Goal: Check status: Check status

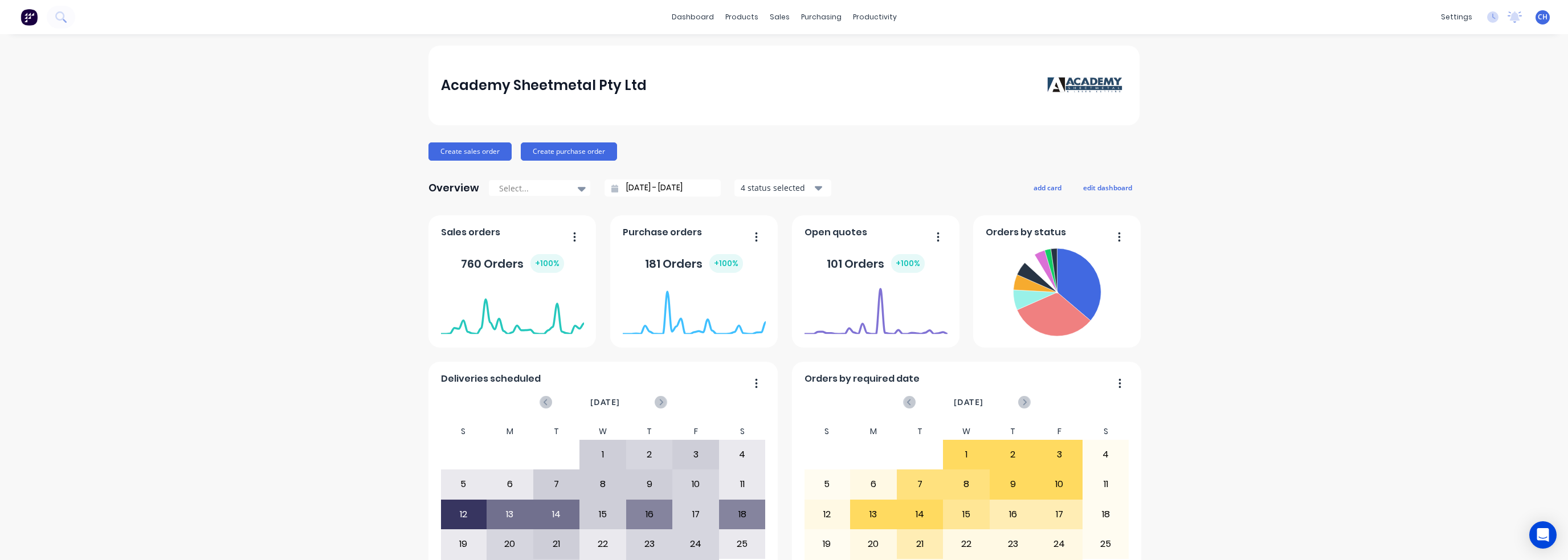
click at [58, 13] on icon at bounding box center [60, 16] width 11 height 11
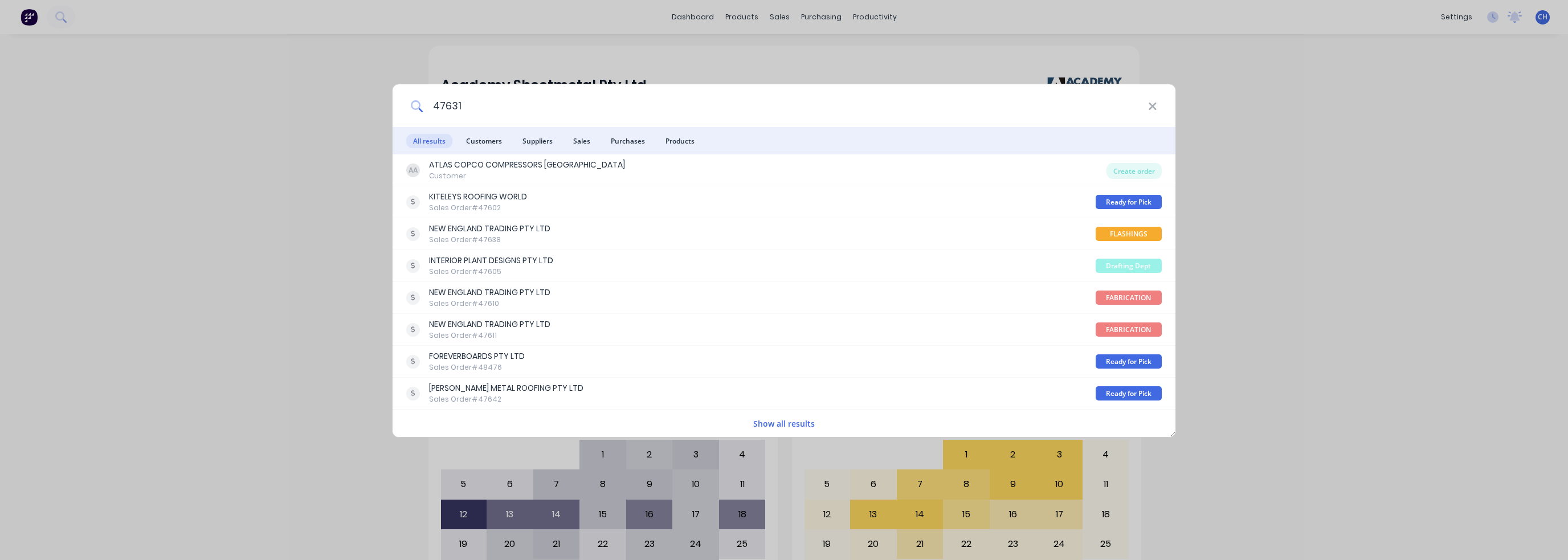
type input "47631"
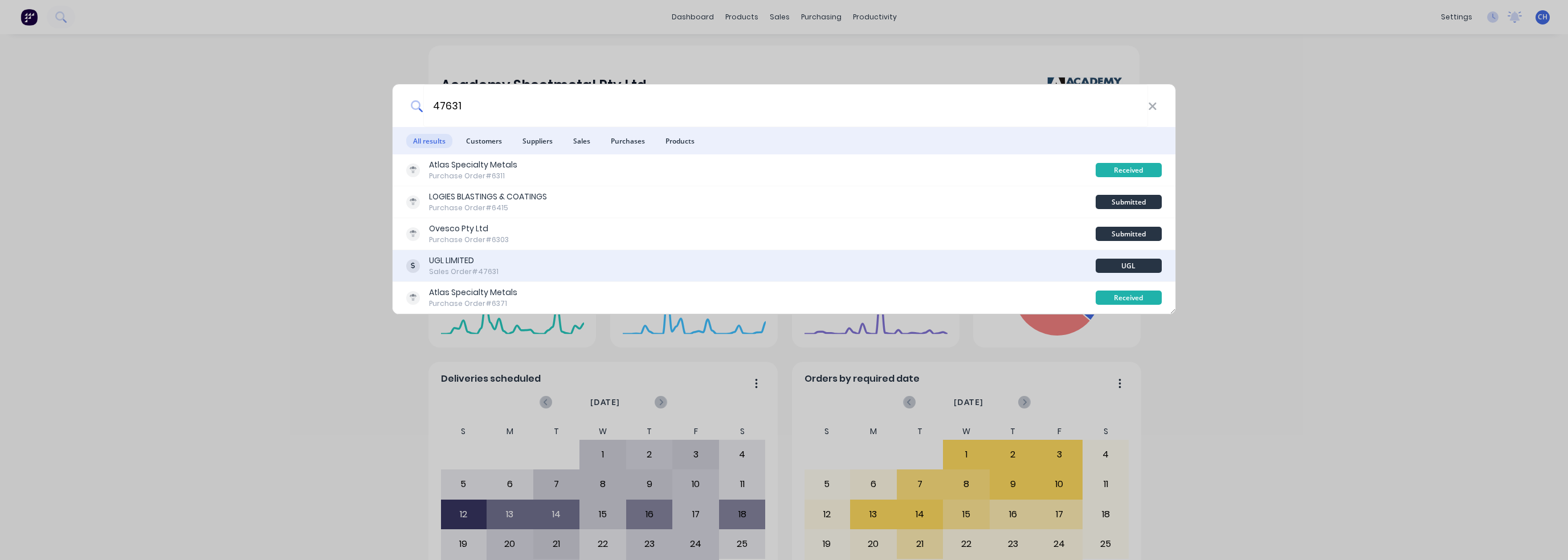
click at [500, 263] on div "UGL LIMITED Sales Order #47631" at bounding box center [751, 266] width 689 height 22
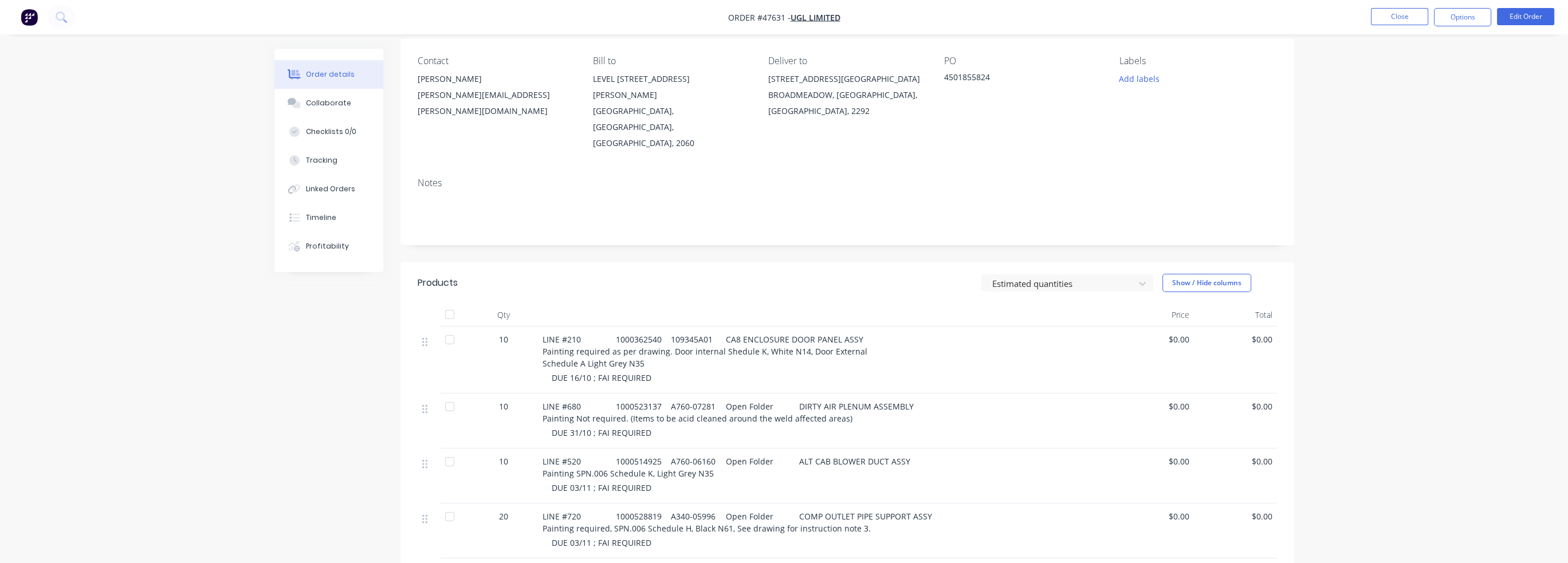
scroll to position [172, 0]
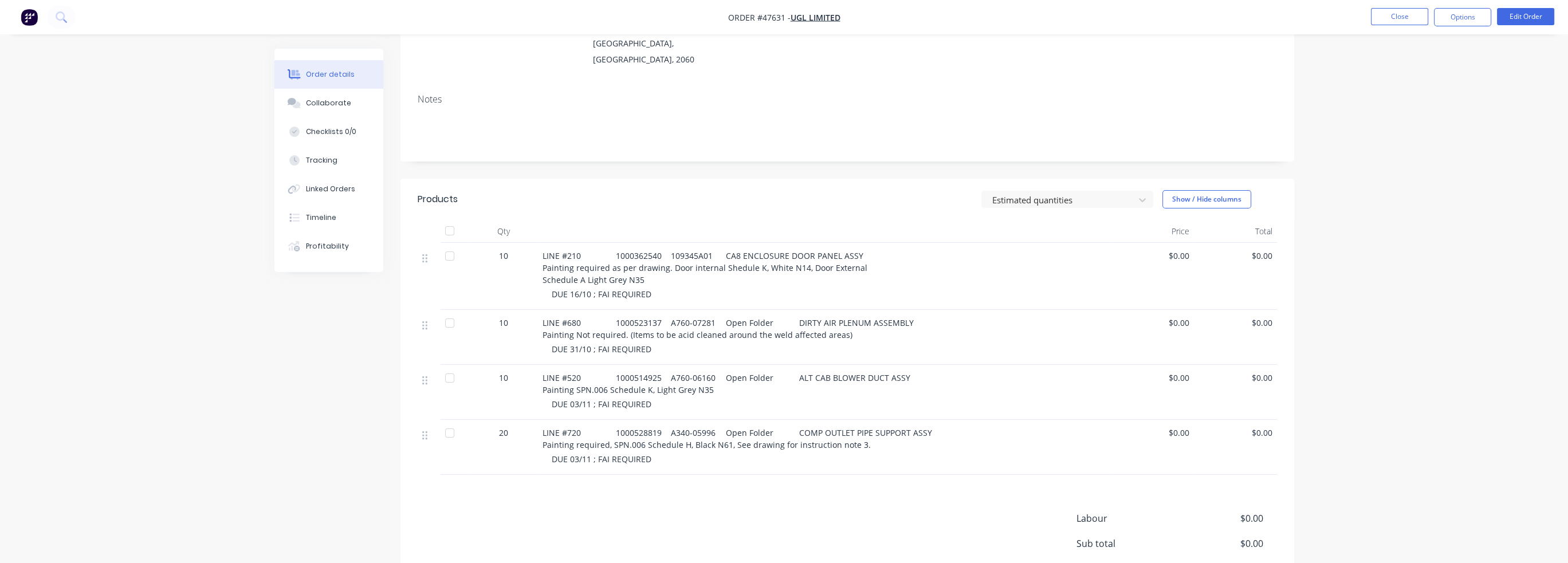
click at [329, 385] on div "Created by Kristie Created 08/09/25 Required 16/10/25 Assigned to Add team memb…" at bounding box center [784, 265] width 1019 height 776
click at [482, 472] on div "Products Estimated quantities Show / Hide columns Qty Price Total 10 LINE #210 …" at bounding box center [847, 407] width 894 height 457
drag, startPoint x: 680, startPoint y: 416, endPoint x: 958, endPoint y: 431, distance: 278.4
click at [958, 431] on div "LINE #720 1000528819 A340-05996 Open Folder COMP OUTLET PIPE SUPPORT ASSY Paint…" at bounding box center [824, 447] width 573 height 55
click at [958, 453] on div "DUE 03/11 ; FAI REQUIRED" at bounding box center [828, 459] width 555 height 12
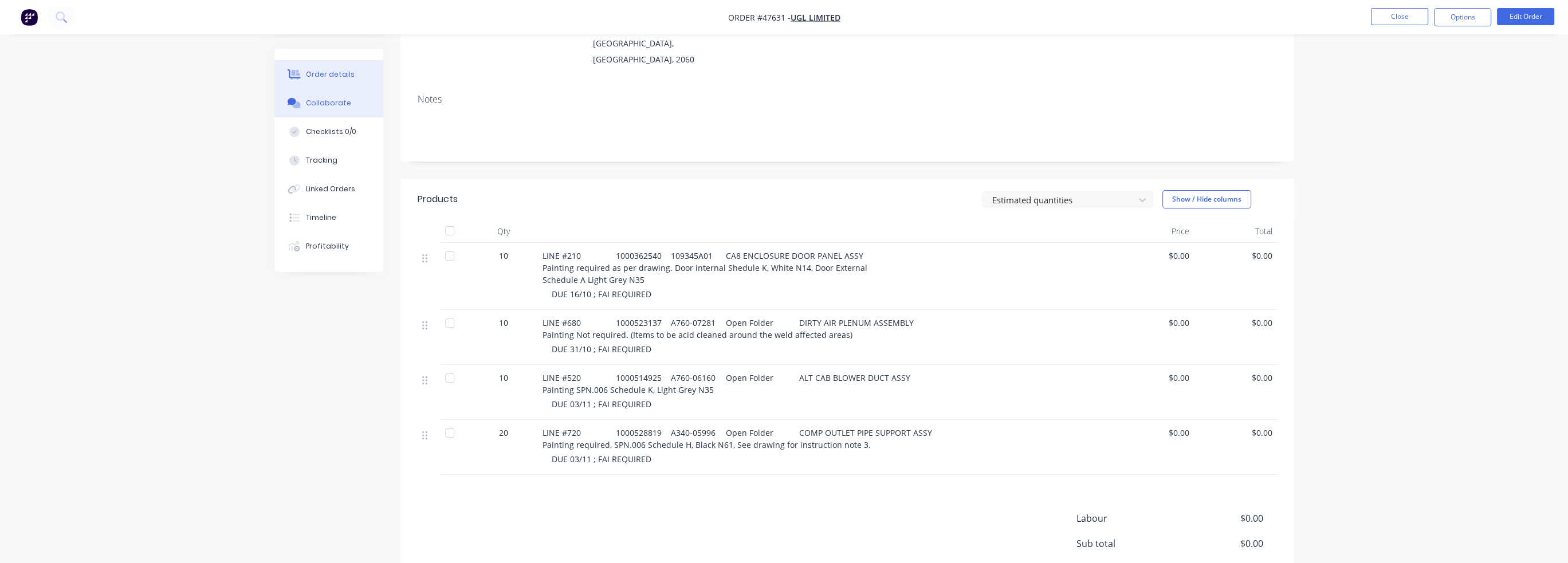
drag, startPoint x: 292, startPoint y: 87, endPoint x: 310, endPoint y: 92, distance: 18.7
click at [292, 87] on button "Order details" at bounding box center [329, 74] width 109 height 29
click at [333, 101] on div "Collaborate" at bounding box center [328, 103] width 45 height 10
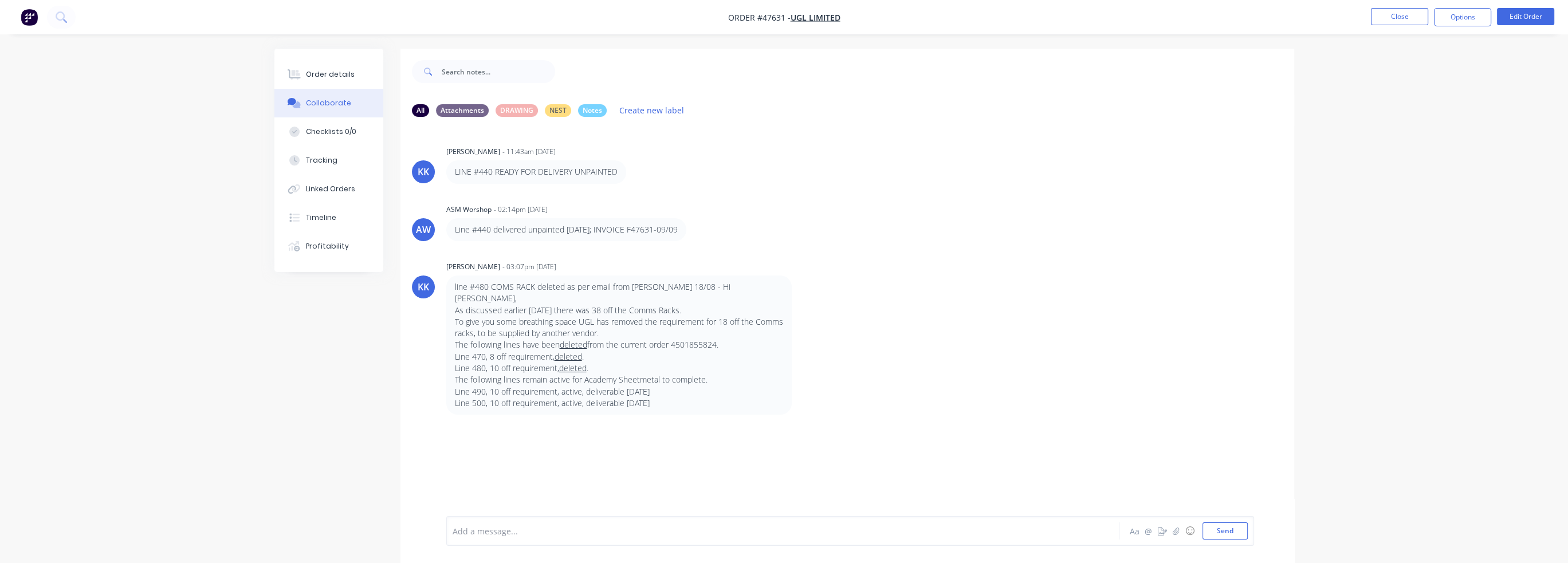
drag, startPoint x: 475, startPoint y: 286, endPoint x: 828, endPoint y: 335, distance: 356.4
click at [828, 335] on div "KK Kristie Kelleher - 03:07pm 19/09/25 line #480 COMS RACK deleted as per email…" at bounding box center [847, 336] width 894 height 156
drag, startPoint x: 449, startPoint y: 345, endPoint x: 757, endPoint y: 368, distance: 308.9
click at [757, 368] on div "line #480 COMS RACK deleted as per email from craig 18/08 - Hi Josh, As discuss…" at bounding box center [619, 345] width 346 height 139
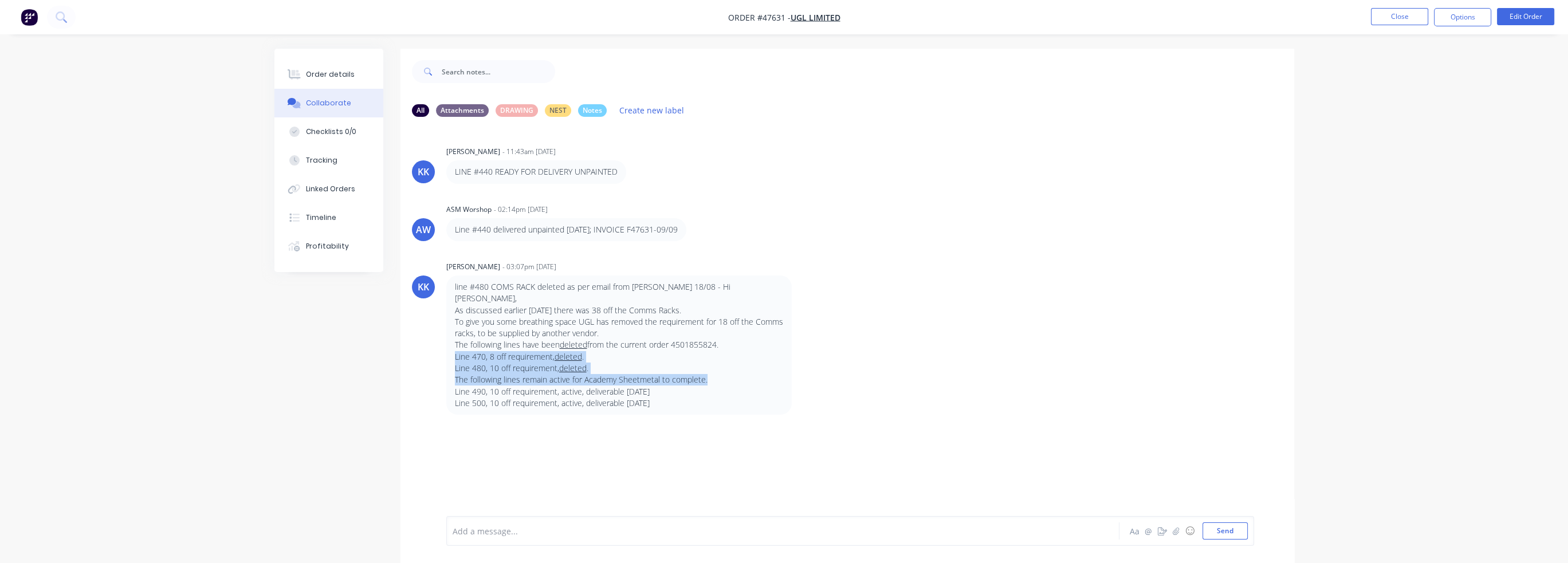
click at [757, 374] on p "The following lines remain active for Academy Sheetmetal to complete." at bounding box center [618, 379] width 328 height 11
drag, startPoint x: 589, startPoint y: 381, endPoint x: 389, endPoint y: 362, distance: 200.9
click at [403, 346] on div "KK Kristie Kelleher - 03:07pm 19/09/25 line #480 COMS RACK deleted as per email…" at bounding box center [847, 336] width 894 height 156
click at [389, 362] on div "All Attachments DRAWING NEST Notes Create new label KK Kristie Kelleher - 11:43…" at bounding box center [784, 314] width 1019 height 531
click at [630, 277] on div "line #480 COMS RACK deleted as per email from craig 18/08 - Hi Josh, As discuss…" at bounding box center [619, 345] width 346 height 139
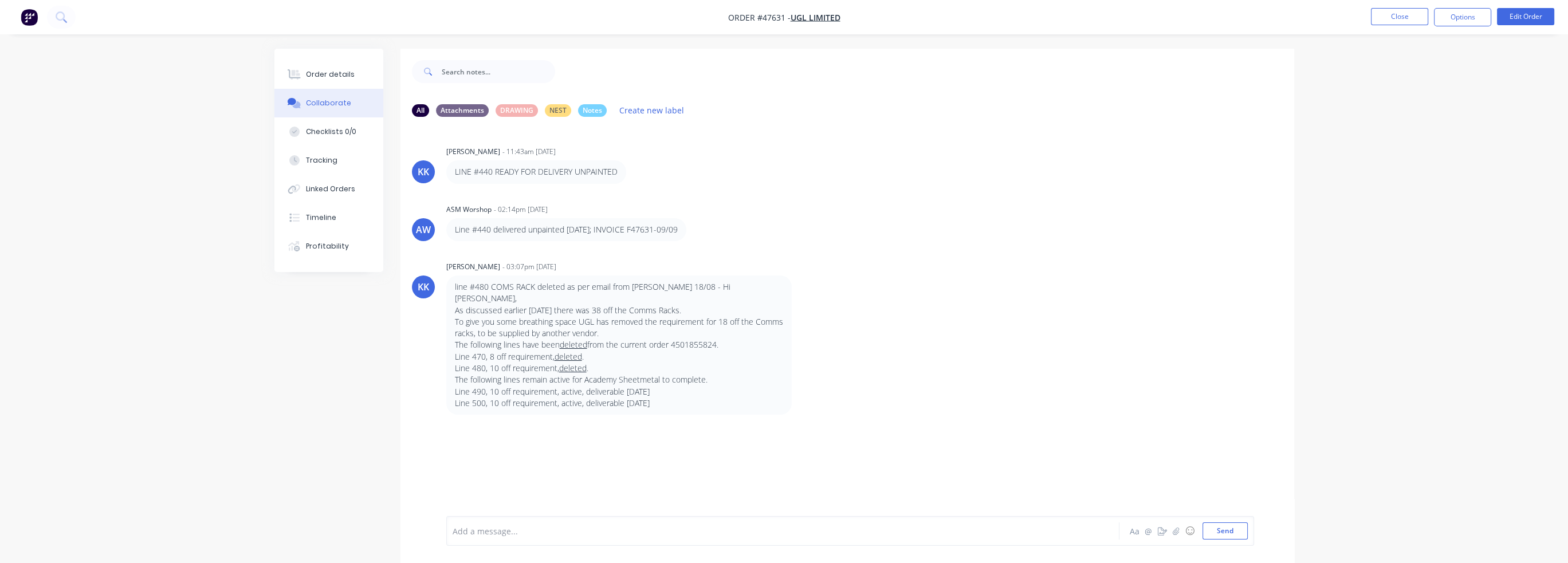
click at [665, 247] on div "KK Kristie Kelleher - 11:43am 09/09/25 LINE #440 READY FOR DELIVERY UNPAINTED A…" at bounding box center [847, 320] width 894 height 390
drag, startPoint x: 505, startPoint y: 221, endPoint x: 500, endPoint y: 224, distance: 5.8
click at [505, 221] on div "Line #440 delivered unpainted today; INVOICE F47631-09/09" at bounding box center [566, 229] width 240 height 23
drag, startPoint x: 444, startPoint y: 383, endPoint x: 662, endPoint y: 395, distance: 218.3
click at [662, 395] on div "KK Kristie Kelleher - 03:07pm 19/09/25 line #480 COMS RACK deleted as per email…" at bounding box center [847, 336] width 894 height 156
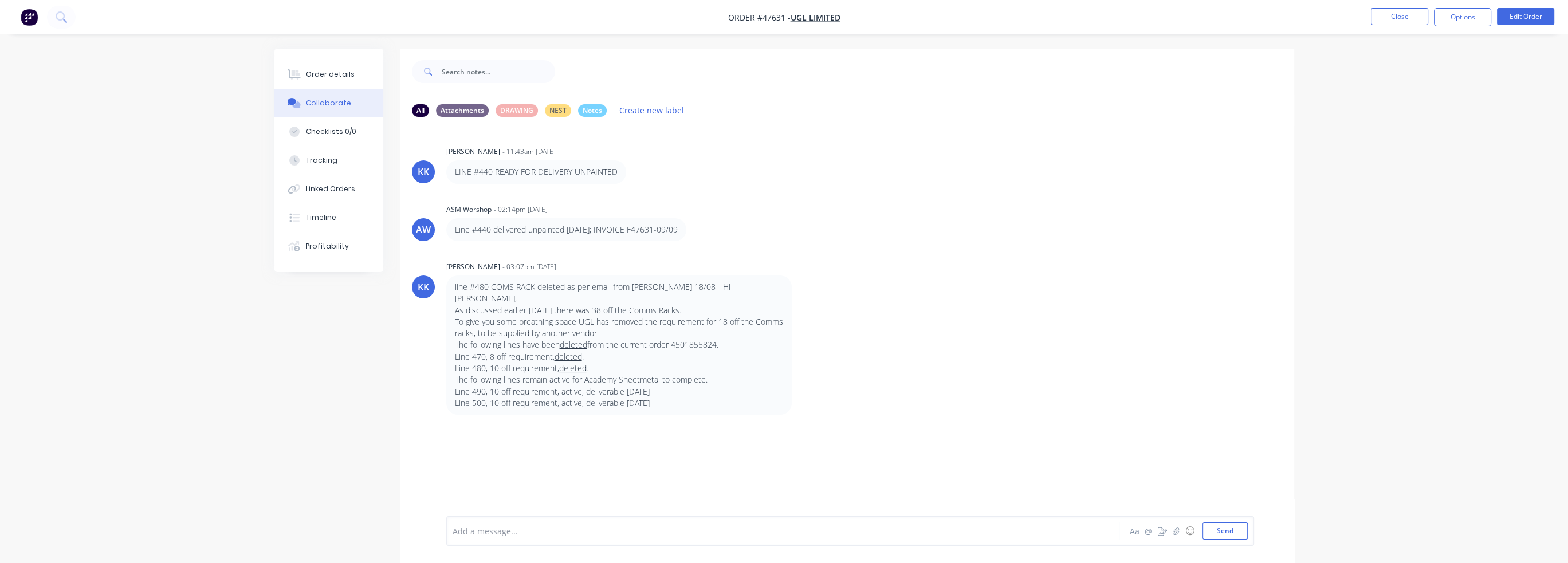
click at [678, 400] on div "line #480 COMS RACK deleted as per email from craig 18/08 - Hi Josh, As discuss…" at bounding box center [619, 345] width 346 height 139
drag, startPoint x: 669, startPoint y: 396, endPoint x: 412, endPoint y: 357, distance: 259.9
click at [412, 357] on div "KK Kristie Kelleher - 03:07pm 19/09/25 line #480 COMS RACK deleted as per email…" at bounding box center [847, 336] width 894 height 156
click at [774, 374] on p "The following lines remain active for Academy Sheetmetal to complete." at bounding box center [618, 379] width 328 height 11
click at [777, 374] on p "The following lines remain active for Academy Sheetmetal to complete." at bounding box center [618, 379] width 328 height 11
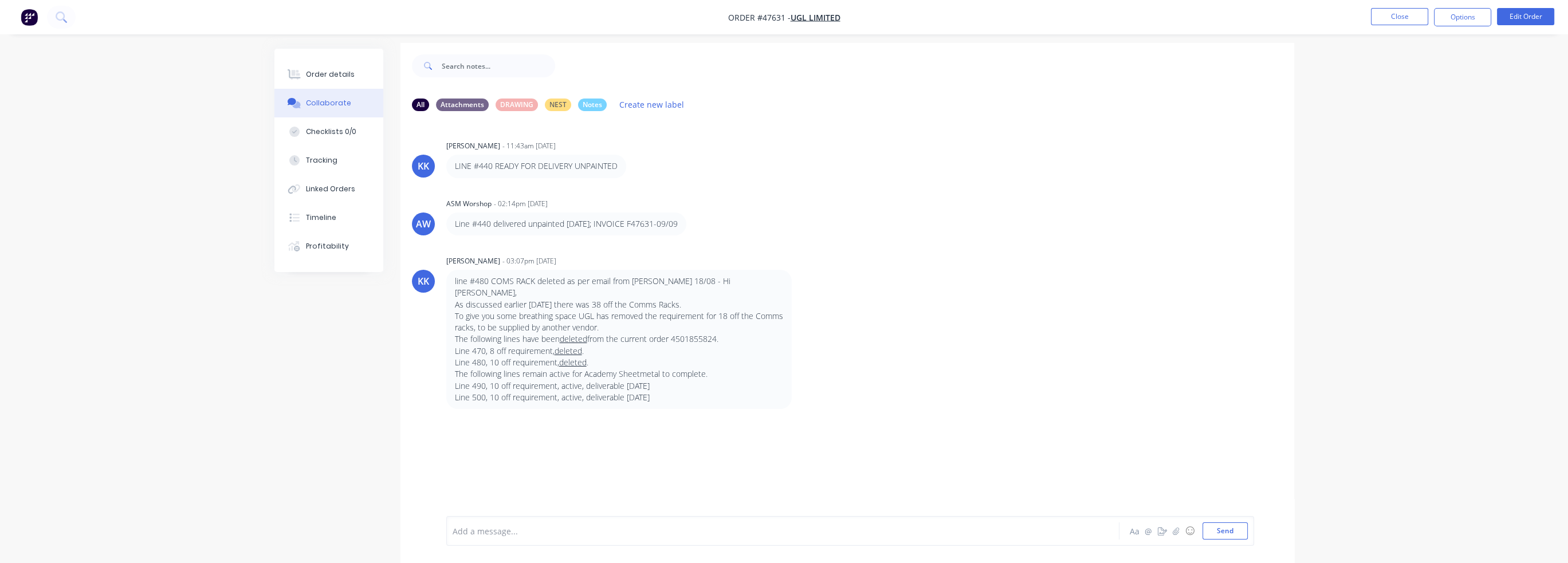
scroll to position [16, 0]
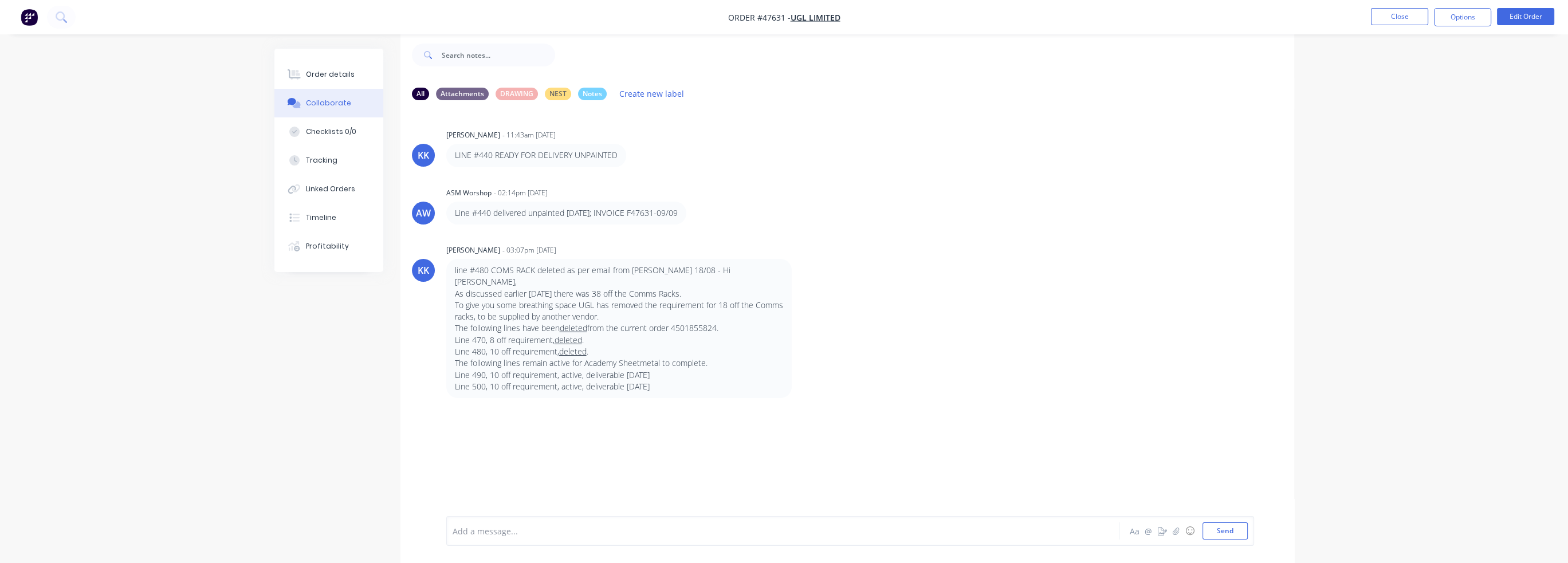
drag, startPoint x: 708, startPoint y: 380, endPoint x: 426, endPoint y: 360, distance: 282.7
click at [426, 360] on div "KK Kristie Kelleher - 03:07pm 19/09/25 line #480 COMS RACK deleted as per email…" at bounding box center [847, 319] width 894 height 156
click at [757, 384] on div "line #480 COMS RACK deleted as per email from craig 18/08 - Hi Josh, As discuss…" at bounding box center [619, 328] width 346 height 139
click at [458, 369] on p "Line 490, 10 off requirement, active, deliverable 20.8.2026" at bounding box center [618, 374] width 328 height 11
drag, startPoint x: 459, startPoint y: 329, endPoint x: 807, endPoint y: 375, distance: 351.0
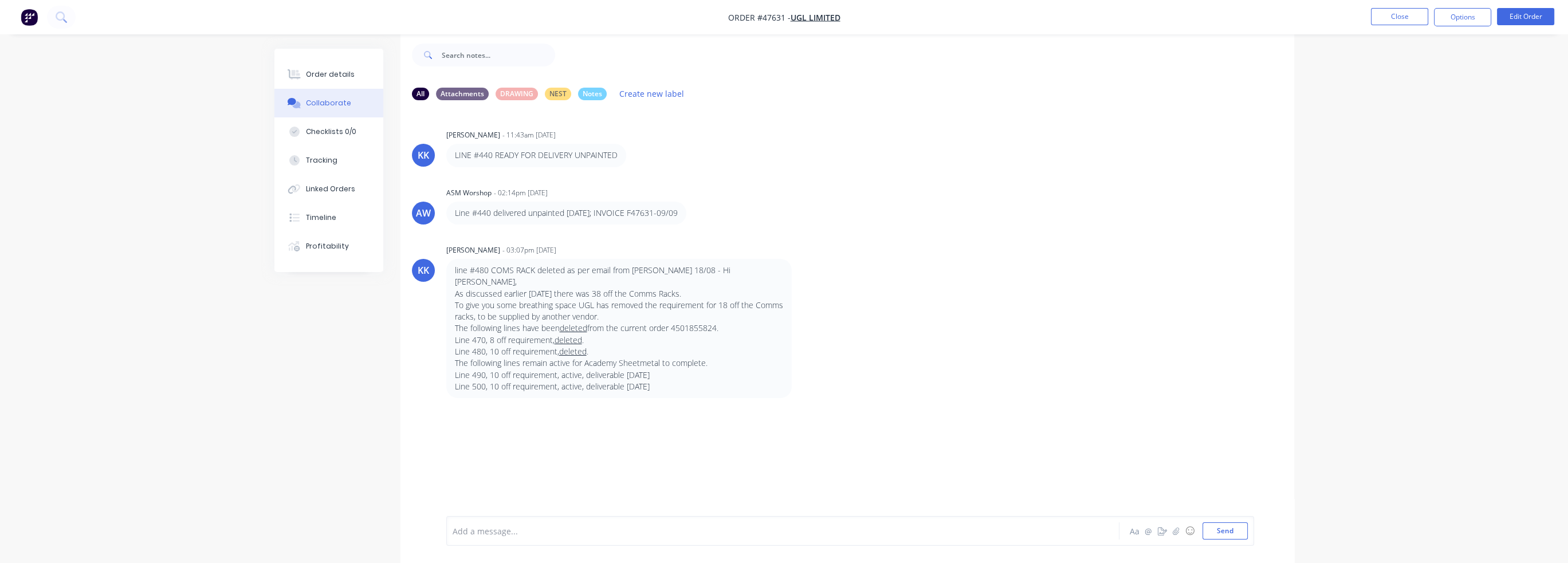
click at [807, 375] on div "KK Kristie Kelleher - 03:07pm 19/09/25 line #480 COMS RACK deleted as per email…" at bounding box center [847, 319] width 894 height 156
drag, startPoint x: 452, startPoint y: 266, endPoint x: 720, endPoint y: 274, distance: 268.1
click at [708, 274] on div "line #480 COMS RACK deleted as per email from craig 18/08 - Hi Josh, As discuss…" at bounding box center [619, 328] width 346 height 139
click at [736, 272] on p "line #480 COMS RACK deleted as per email from craig 18/08 - Hi Josh," at bounding box center [618, 276] width 328 height 24
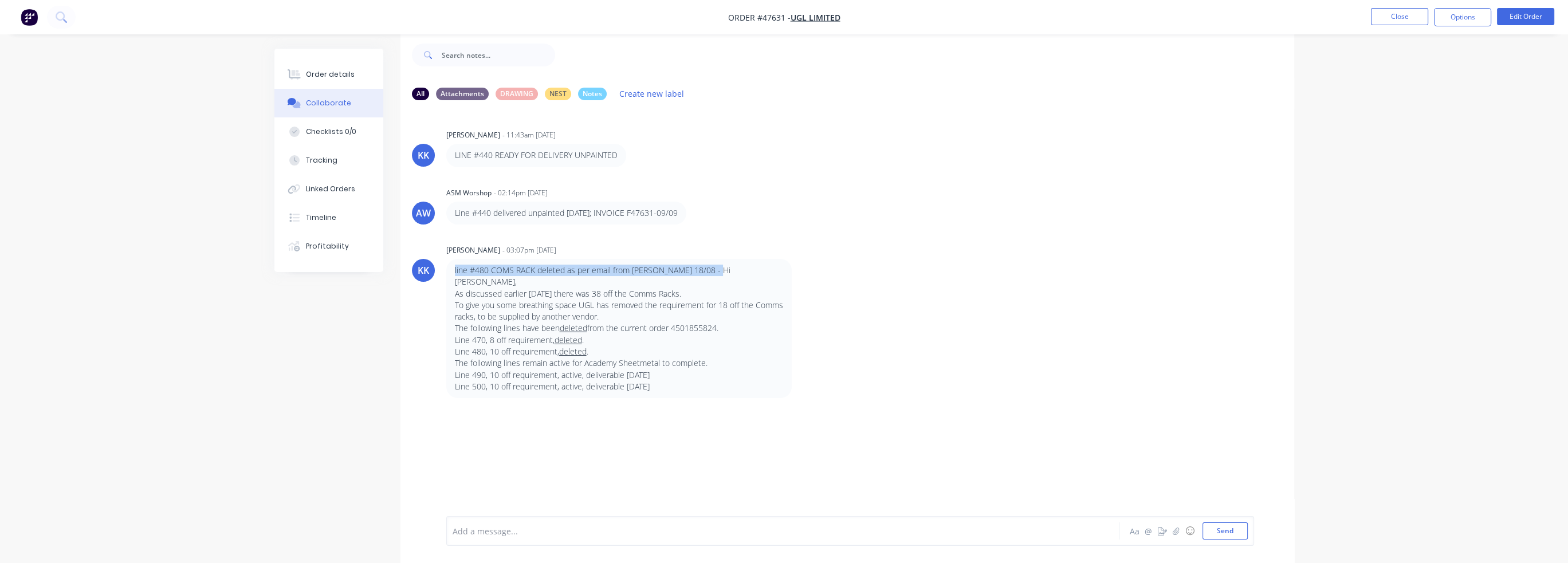
click at [734, 273] on p "line #480 COMS RACK deleted as per email from craig 18/08 - Hi Josh," at bounding box center [618, 276] width 328 height 24
drag, startPoint x: 448, startPoint y: 270, endPoint x: 712, endPoint y: 269, distance: 264.0
click at [712, 269] on div "line #480 COMS RACK deleted as per email from craig 18/08 - Hi Josh, As discuss…" at bounding box center [619, 328] width 346 height 139
drag, startPoint x: 608, startPoint y: 315, endPoint x: 798, endPoint y: 401, distance: 208.6
click at [798, 401] on div "KK Kristie Kelleher - 11:43am 09/09/25 LINE #440 READY FOR DELIVERY UNPAINTED A…" at bounding box center [847, 304] width 894 height 390
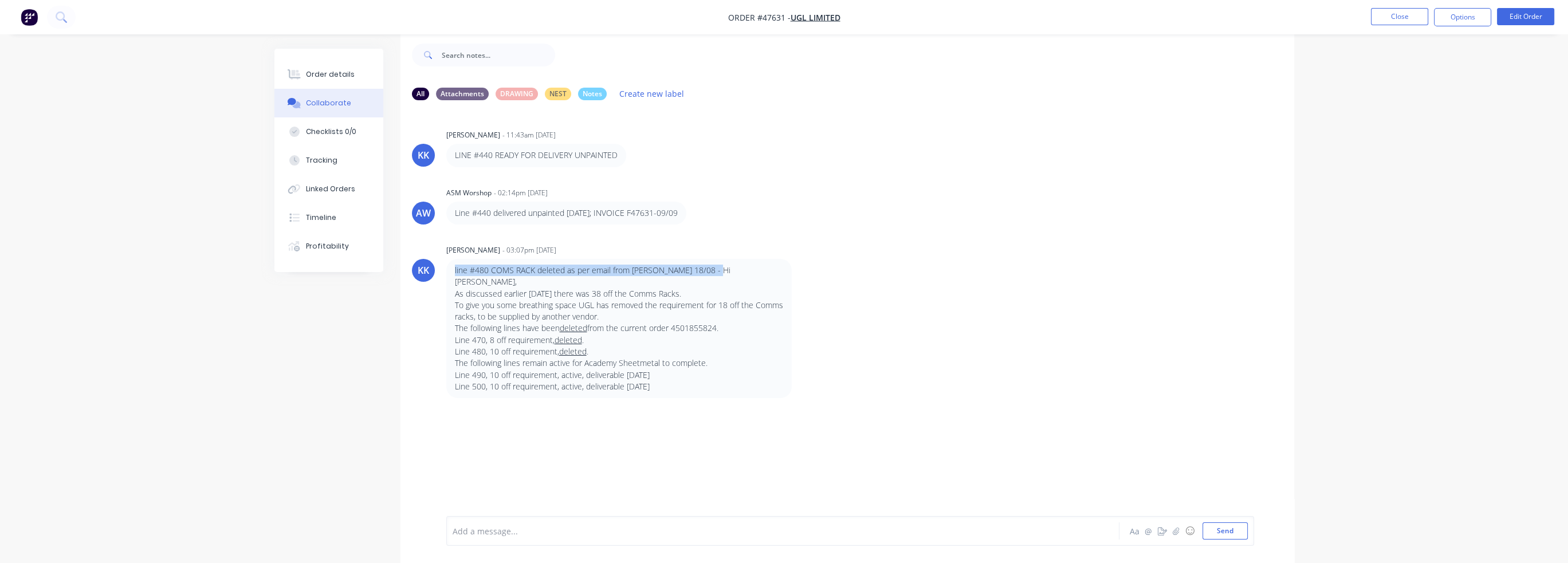
click at [843, 388] on div "KK Kristie Kelleher - 11:43am 09/09/25 LINE #440 READY FOR DELIVERY UNPAINTED A…" at bounding box center [847, 304] width 894 height 390
drag, startPoint x: 483, startPoint y: 166, endPoint x: 640, endPoint y: 158, distance: 157.2
click at [640, 158] on div "LINE #440 READY FOR DELIVERY UNPAINTED" at bounding box center [626, 155] width 358 height 23
click at [644, 158] on div "LINE #440 READY FOR DELIVERY UNPAINTED" at bounding box center [626, 155] width 358 height 23
drag, startPoint x: 660, startPoint y: 209, endPoint x: 735, endPoint y: 210, distance: 75.0
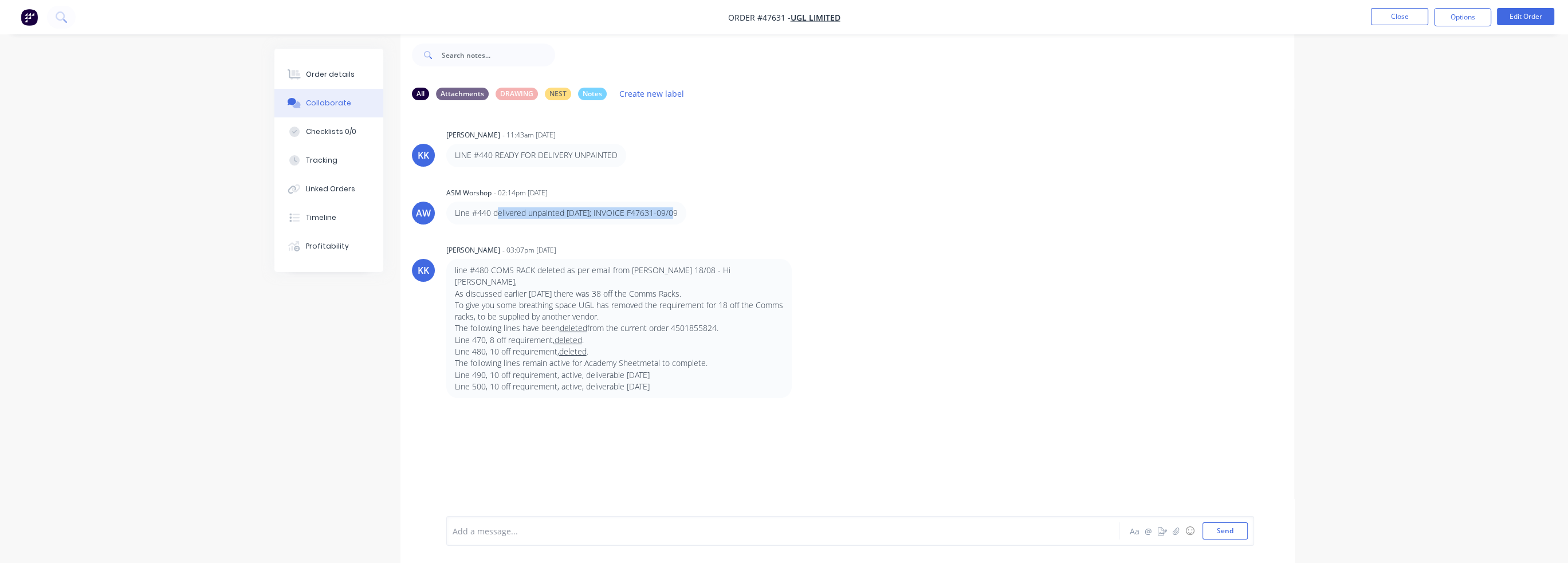
click at [735, 210] on div "Line #440 delivered unpainted today; INVOICE F47631-09/09" at bounding box center [626, 212] width 358 height 23
drag, startPoint x: 735, startPoint y: 210, endPoint x: 657, endPoint y: 208, distance: 78.0
click at [657, 208] on p "Line #440 delivered unpainted today; INVOICE F47631-09/09" at bounding box center [566, 212] width 223 height 11
click at [332, 78] on div "Order details" at bounding box center [330, 75] width 49 height 10
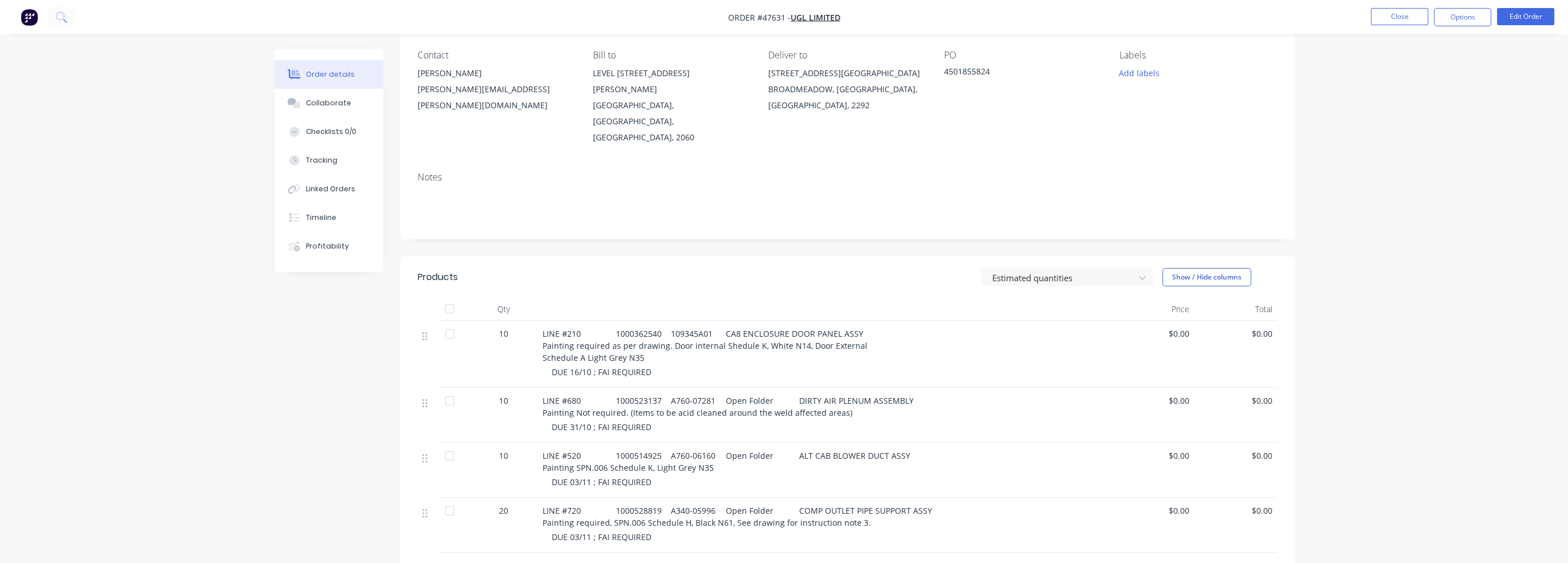
scroll to position [189, 0]
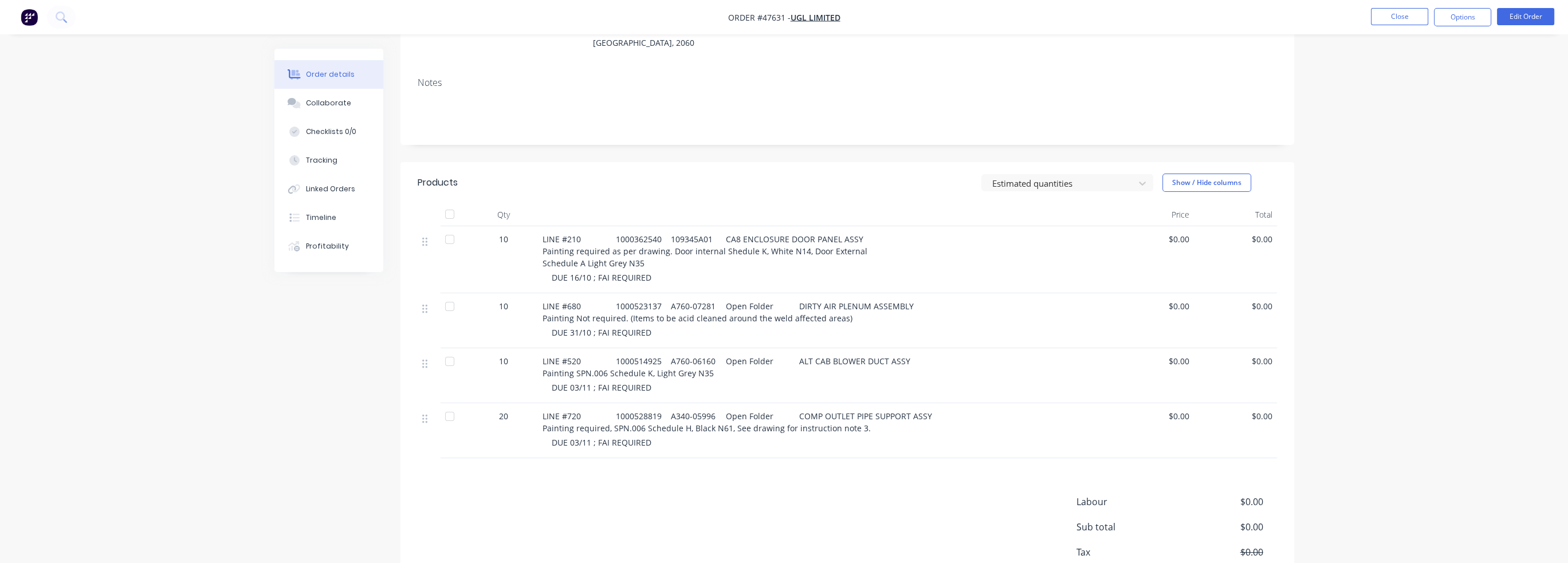
click at [861, 233] on div "LINE #210 1000362540 109345A01 CA8 ENCLOSURE DOOR PANEL ASSY Painting required …" at bounding box center [824, 251] width 563 height 36
